Goal: Transaction & Acquisition: Book appointment/travel/reservation

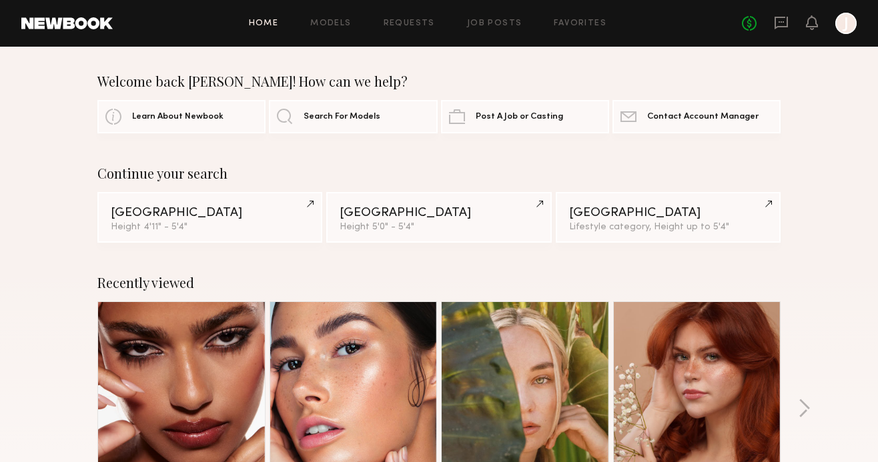
click at [187, 394] on link at bounding box center [181, 385] width 81 height 167
click at [833, 225] on div "Continue your search Los Angeles Height 4'11" - 5'4" Los Angeles Height 5'0" - …" at bounding box center [439, 203] width 878 height 77
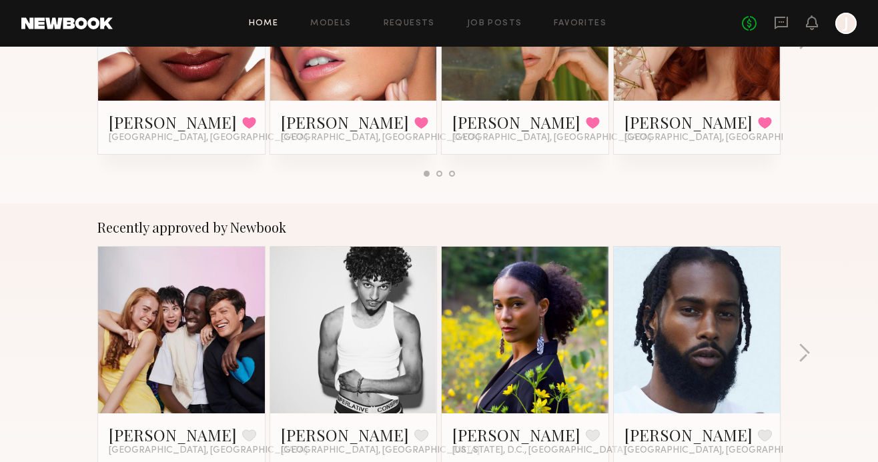
scroll to position [31, 0]
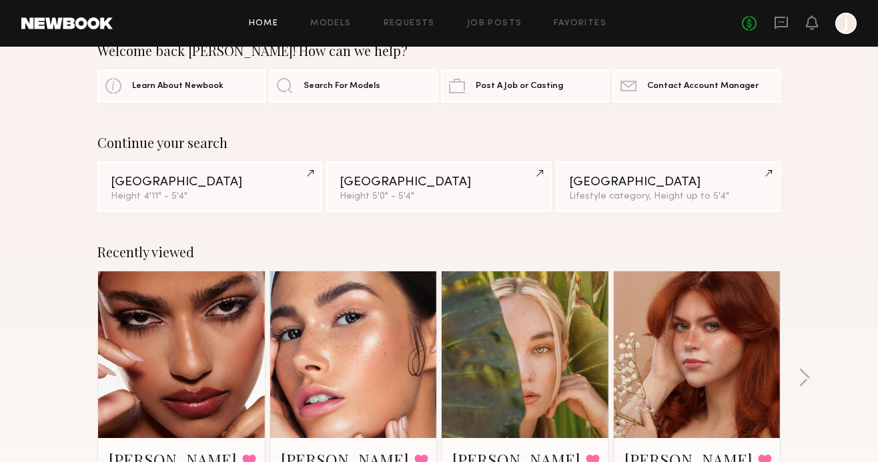
click at [691, 327] on link at bounding box center [696, 354] width 81 height 167
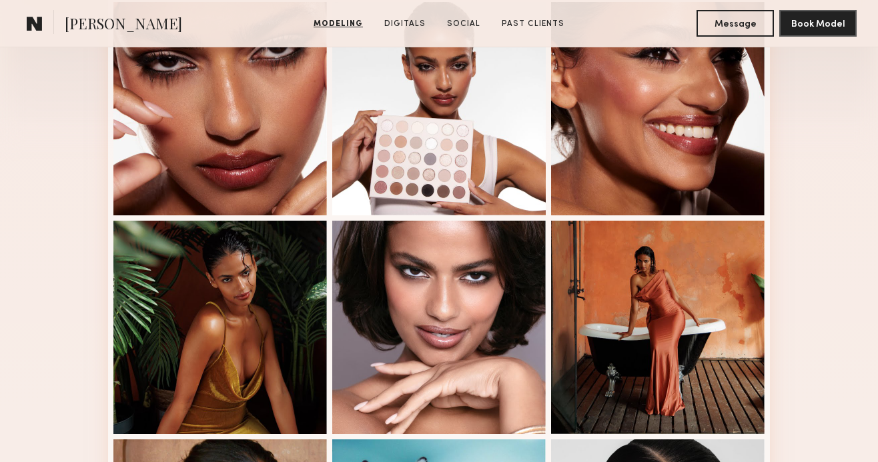
scroll to position [418, 0]
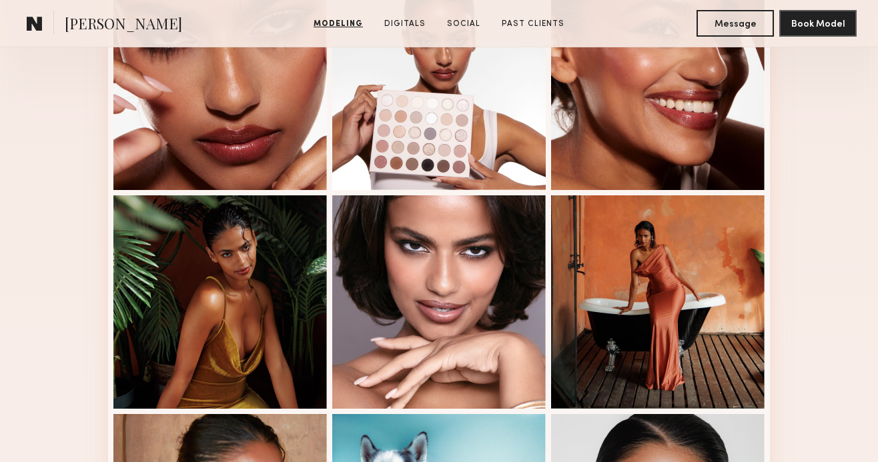
click at [800, 243] on div "Modeling Portfolio View More" at bounding box center [439, 407] width 878 height 1039
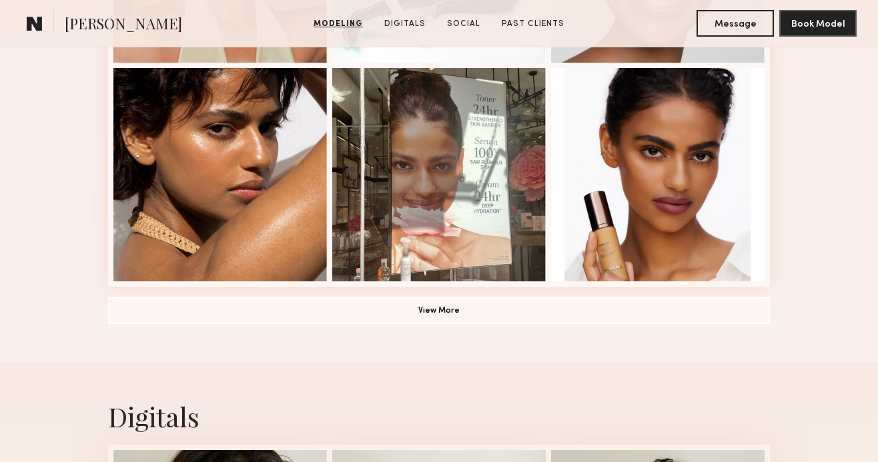
scroll to position [1040, 0]
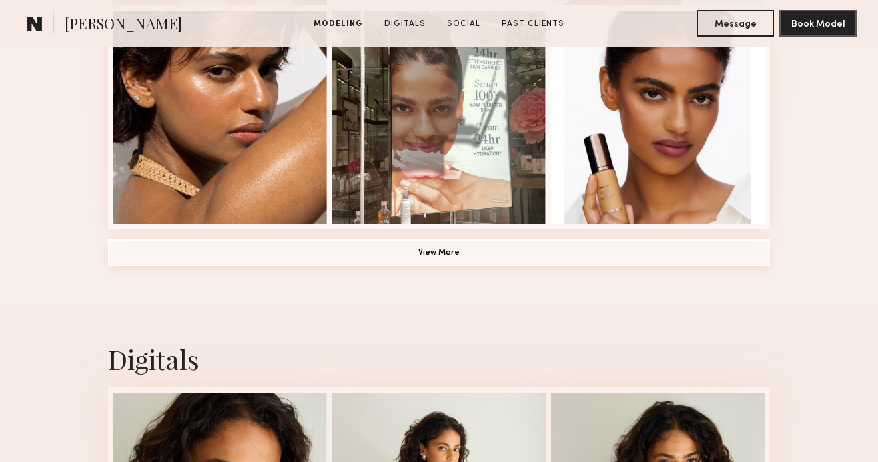
click at [466, 247] on button "View More" at bounding box center [439, 252] width 662 height 27
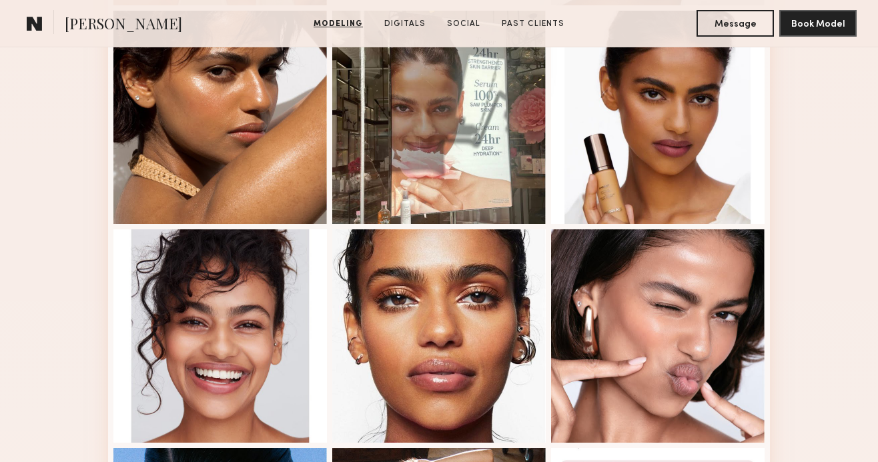
click at [817, 198] on div "Modeling Portfolio" at bounding box center [439, 204] width 878 height 1876
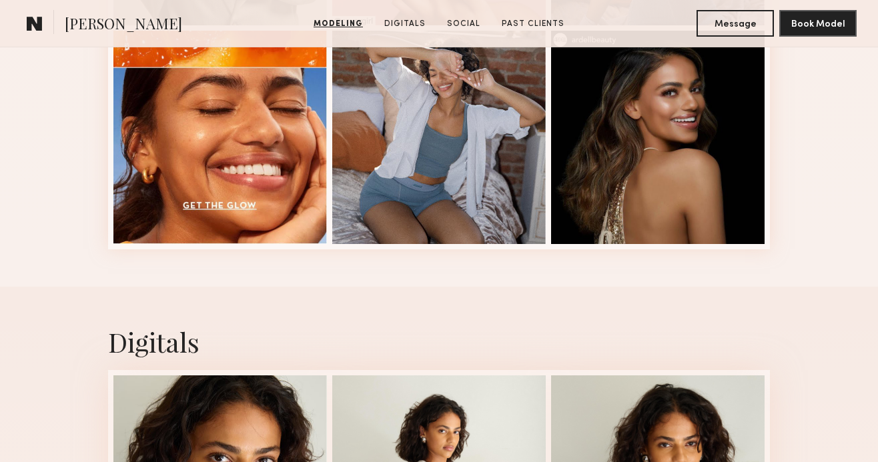
scroll to position [1892, 0]
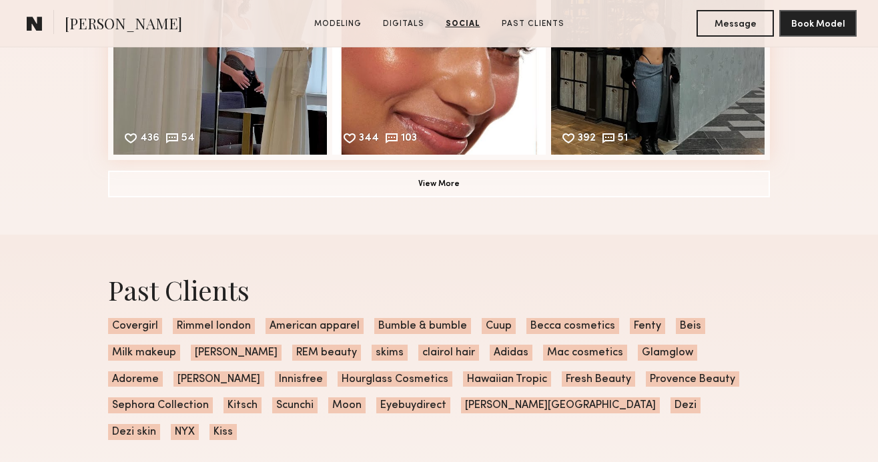
scroll to position [3128, 0]
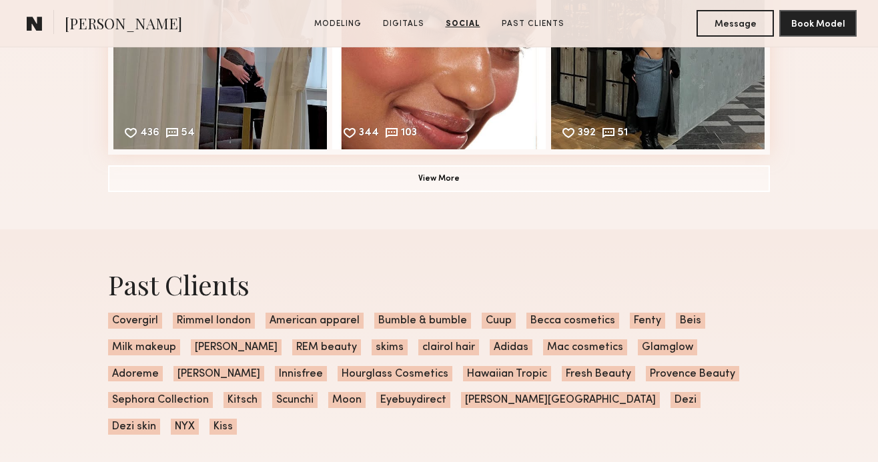
click at [813, 239] on div "Past Clients Covergirl Rimmel london American apparel Bumble & bumble Cuup Becc…" at bounding box center [439, 350] width 878 height 243
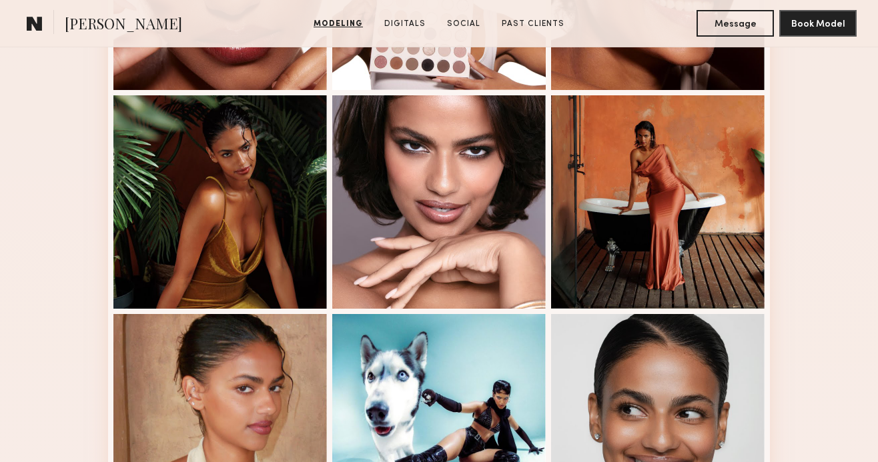
scroll to position [505, 0]
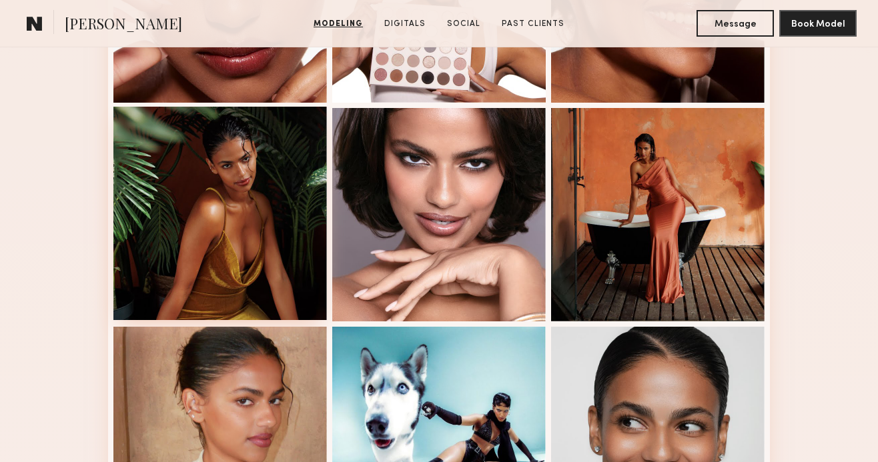
click at [253, 215] on div at bounding box center [219, 213] width 213 height 213
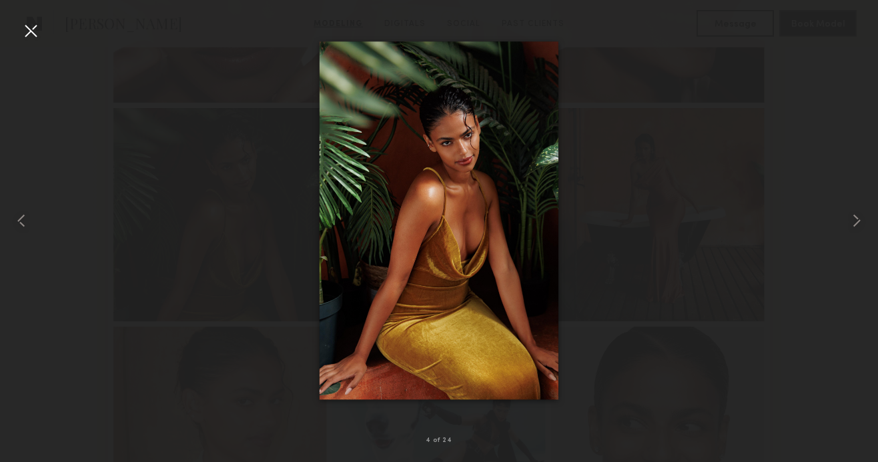
click at [37, 33] on div at bounding box center [30, 30] width 21 height 21
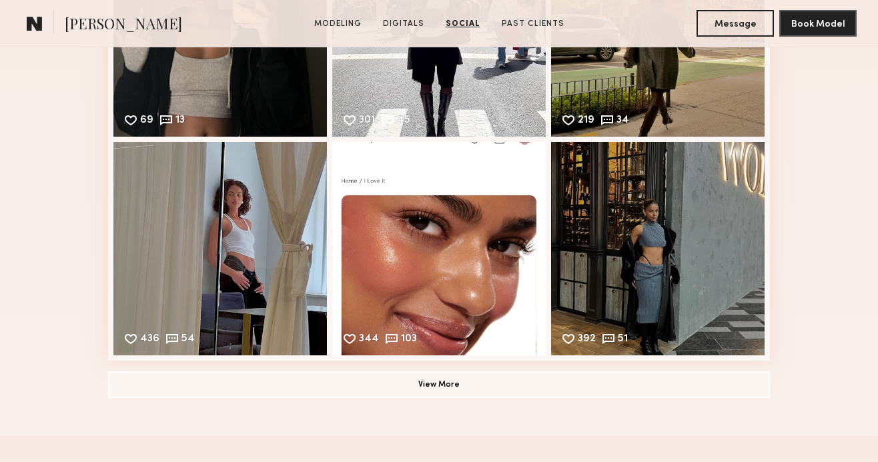
scroll to position [3160, 0]
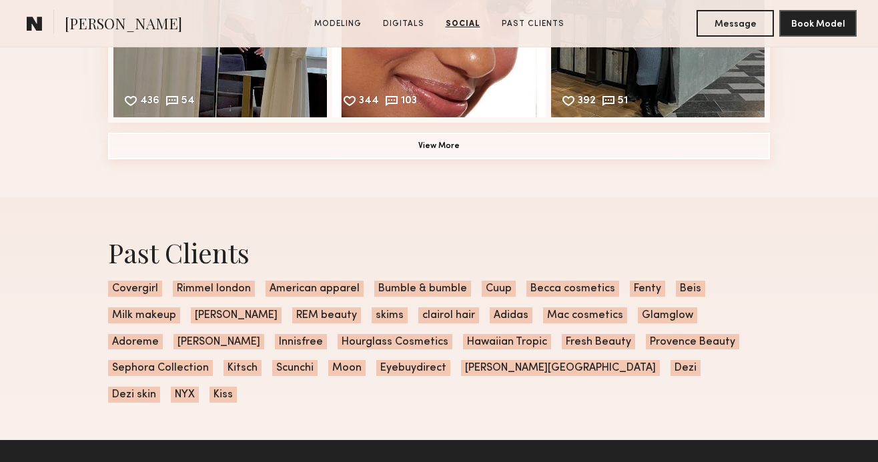
click at [468, 147] on button "View More" at bounding box center [439, 146] width 662 height 27
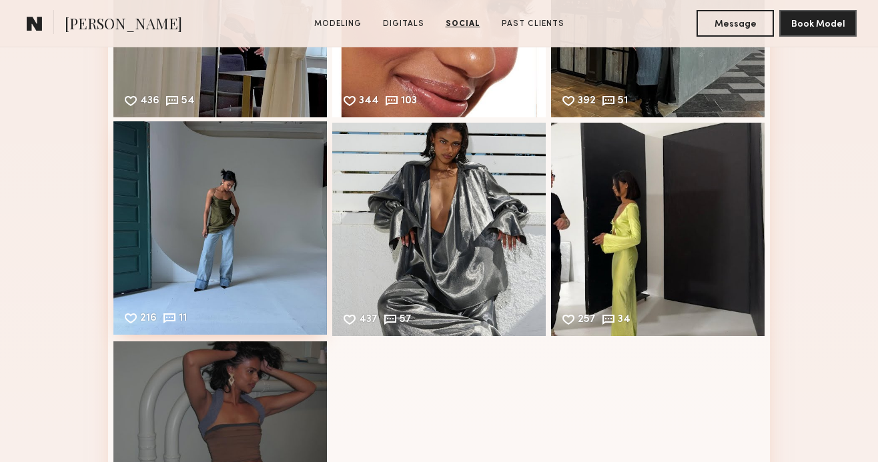
click at [223, 221] on div "216 11 Likes & comments displayed to show model’s engagement" at bounding box center [219, 227] width 213 height 213
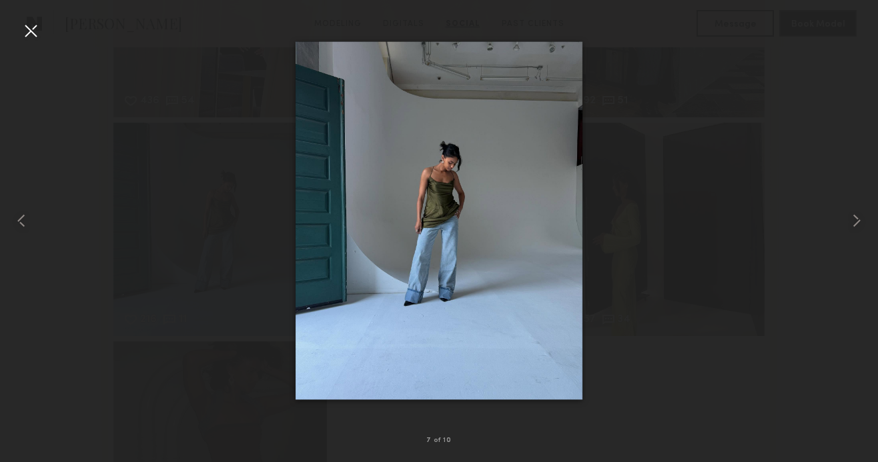
click at [751, 145] on div at bounding box center [439, 220] width 878 height 398
click at [821, 143] on div at bounding box center [439, 220] width 878 height 398
click at [808, 156] on div at bounding box center [439, 220] width 878 height 398
click at [33, 31] on div at bounding box center [30, 30] width 21 height 21
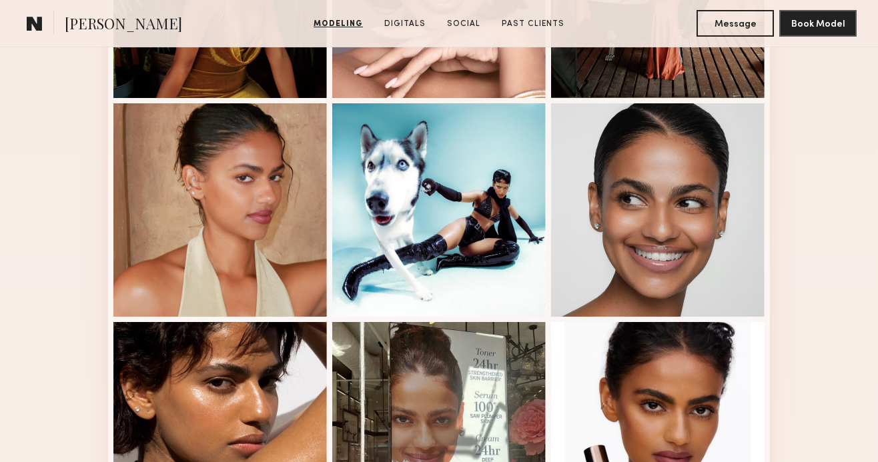
scroll to position [0, 0]
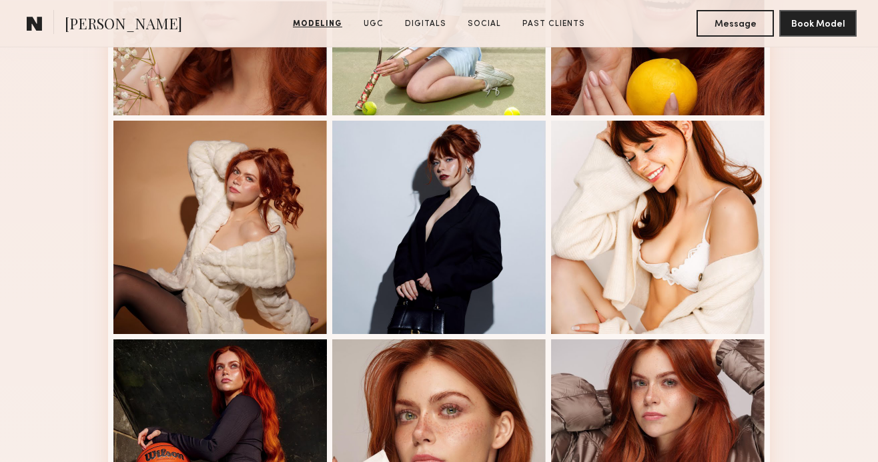
scroll to position [548, 0]
